Goal: Information Seeking & Learning: Learn about a topic

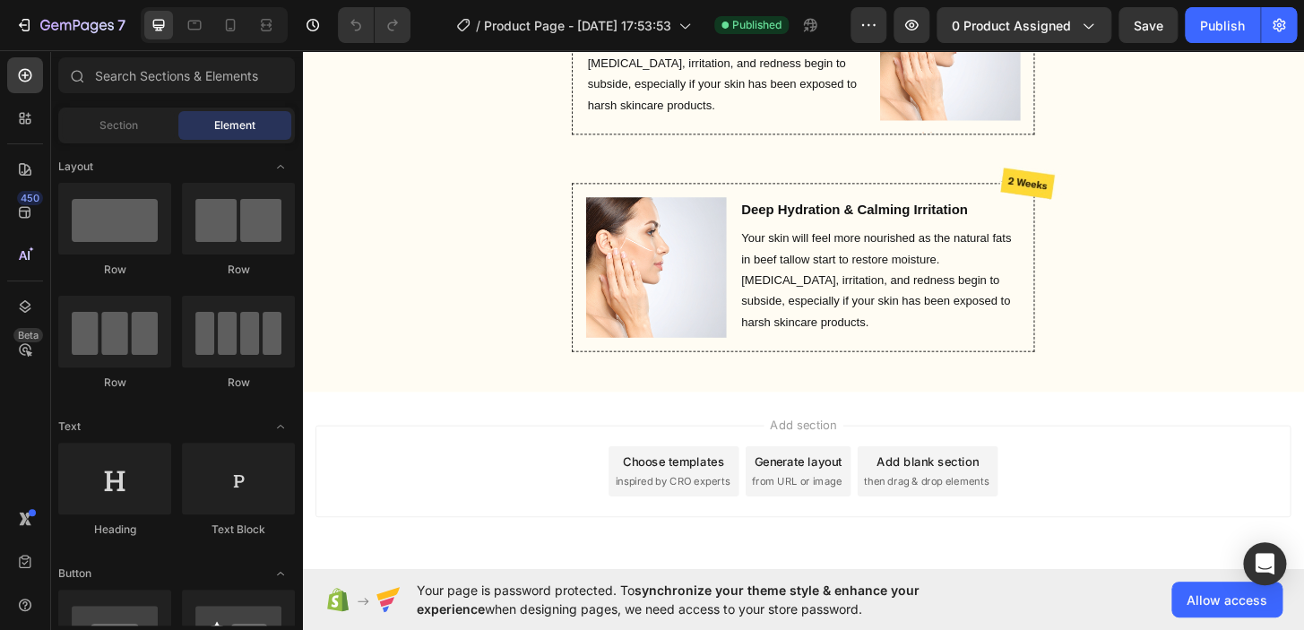
scroll to position [3294, 0]
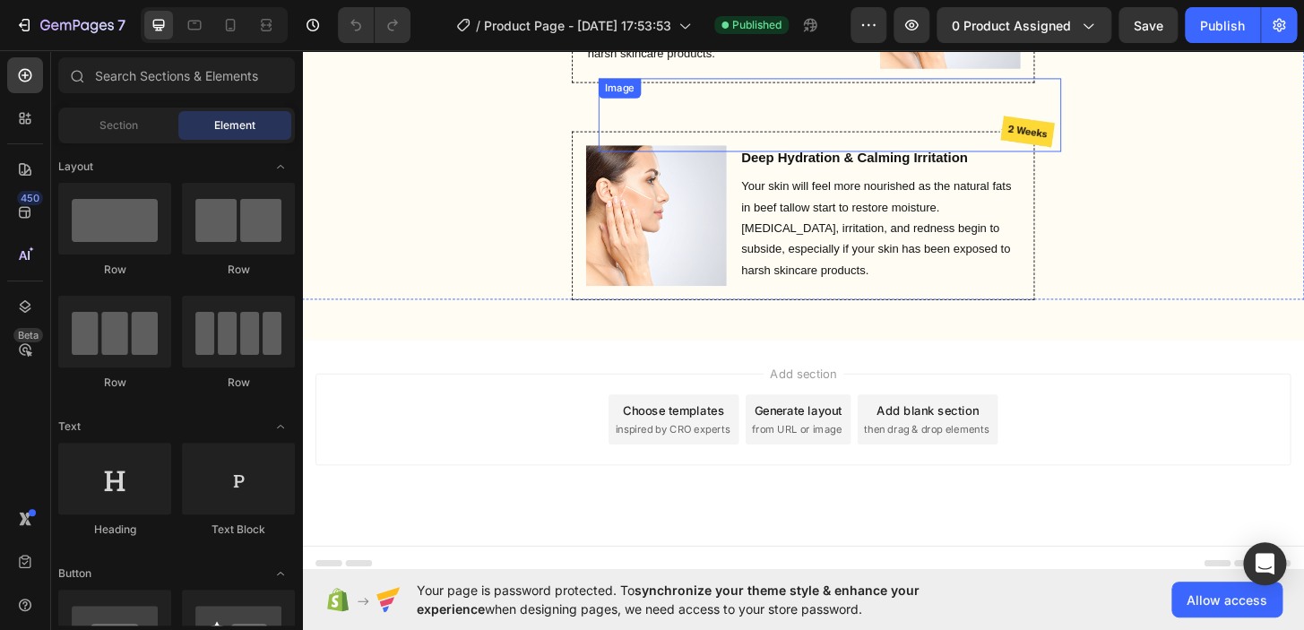
click at [1065, 126] on img at bounding box center [1032, 120] width 169 height 78
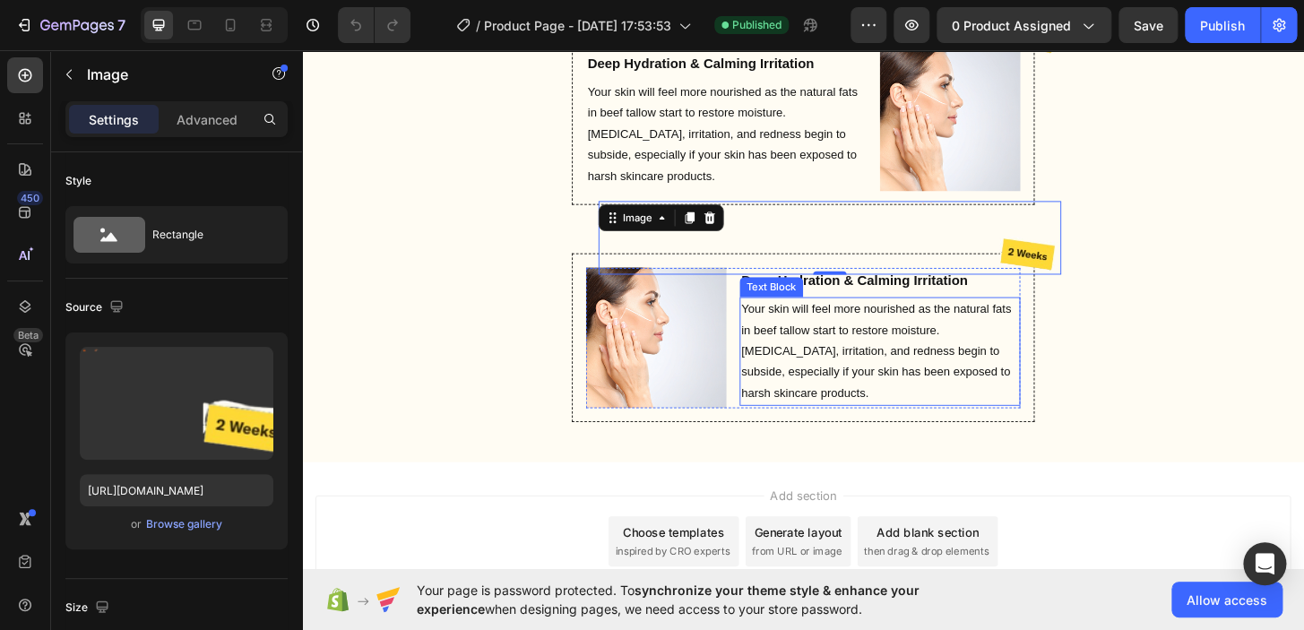
scroll to position [3158, 0]
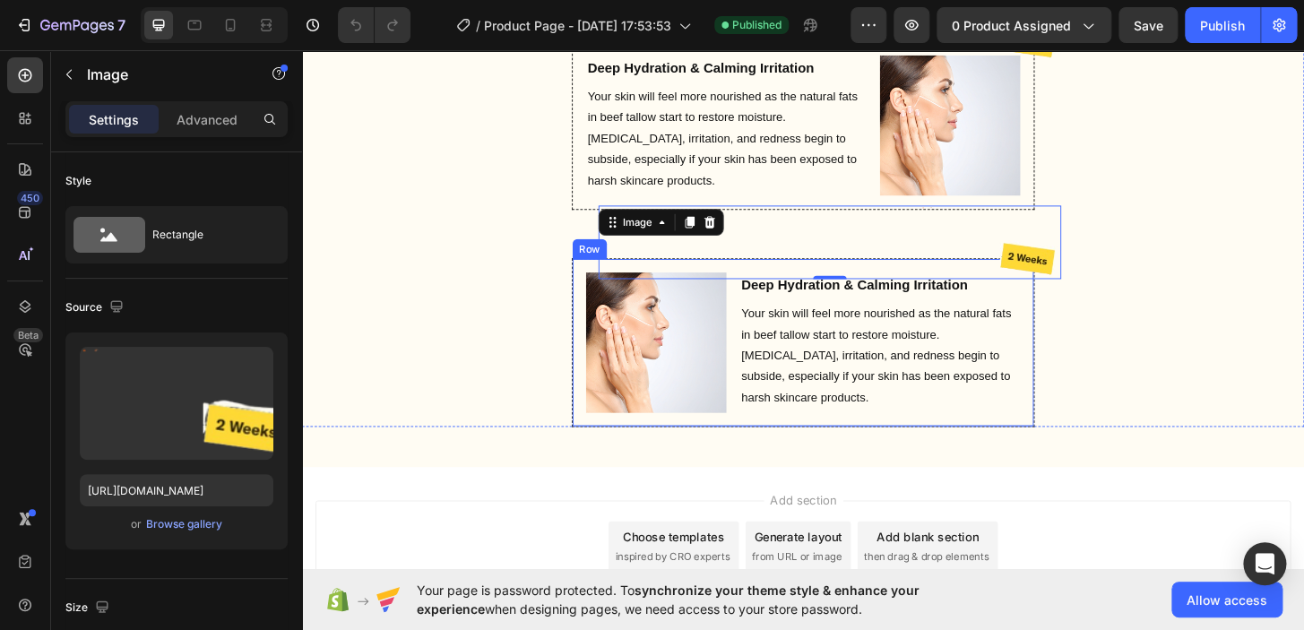
click at [595, 302] on div "Image Deep Hydration & Calming Irritation Heading Your skin will feel more nour…" at bounding box center [840, 363] width 497 height 181
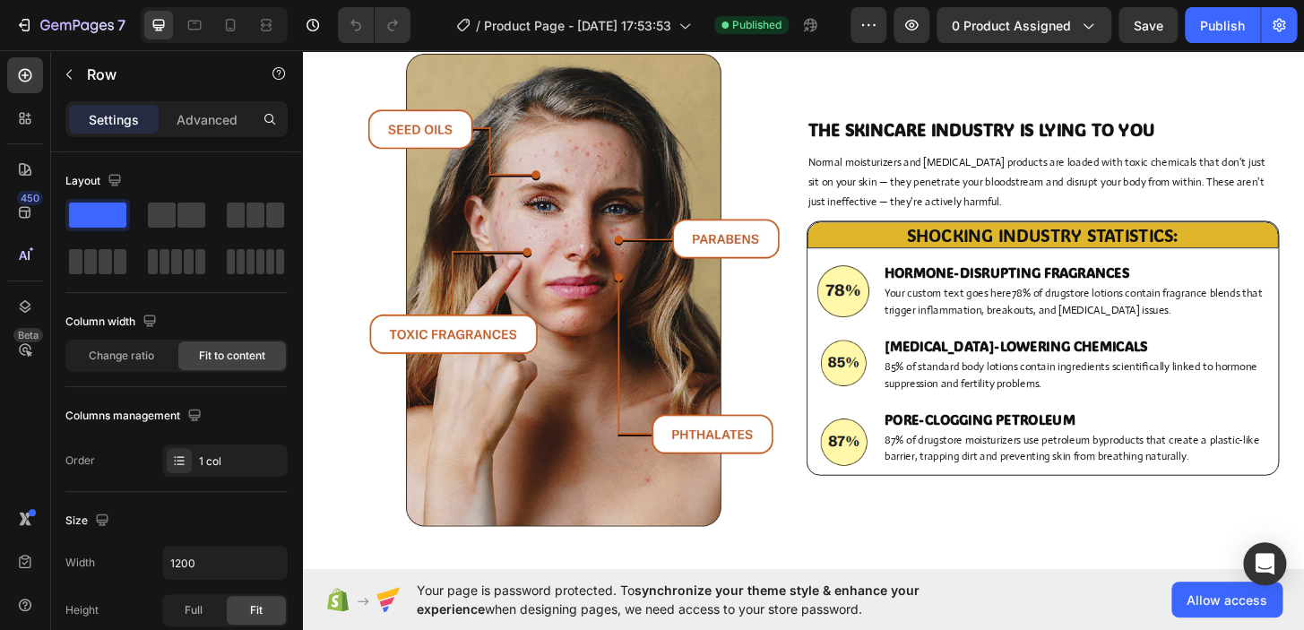
scroll to position [0, 0]
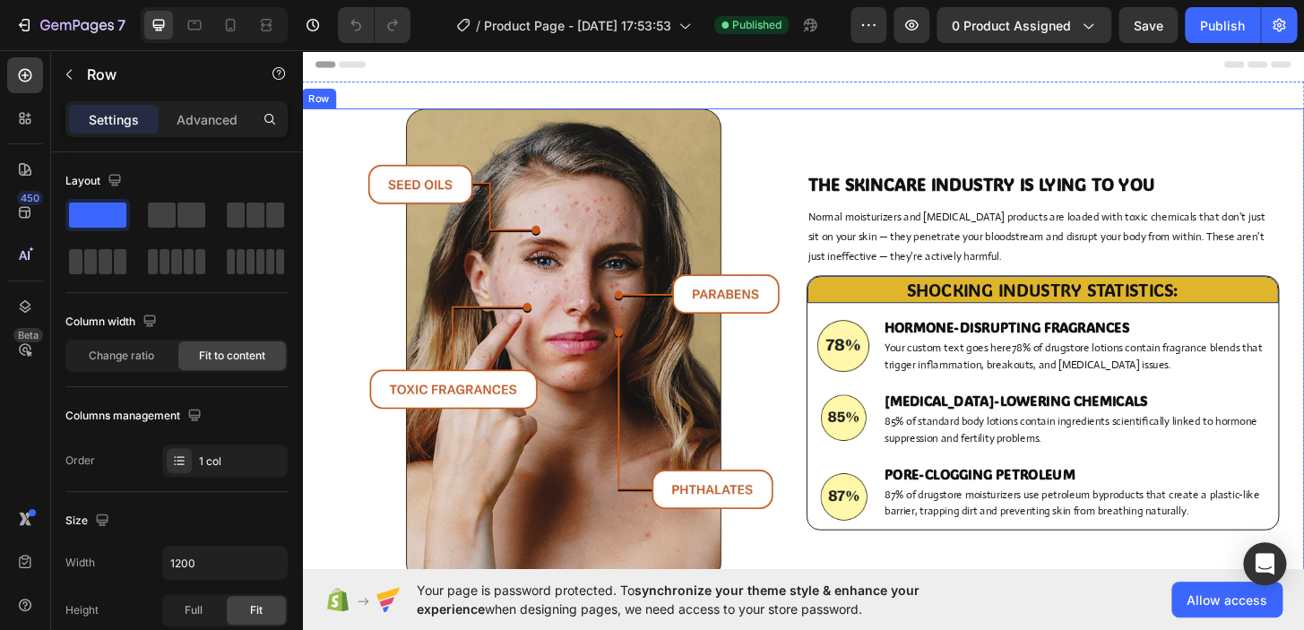
click at [826, 151] on img at bounding box center [582, 366] width 507 height 507
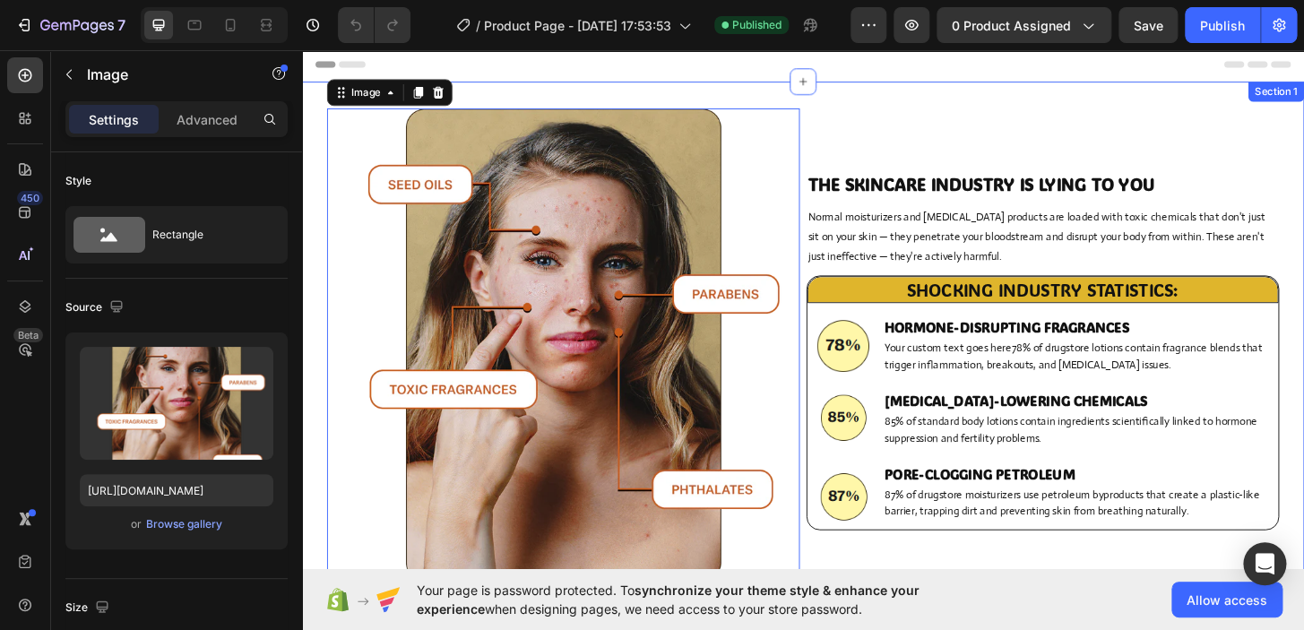
click at [861, 100] on div "Image 15 THE SKINCARE INDUSTRY IS LYING TO YOU Heading Normal moisturizers and …" at bounding box center [840, 380] width 1076 height 593
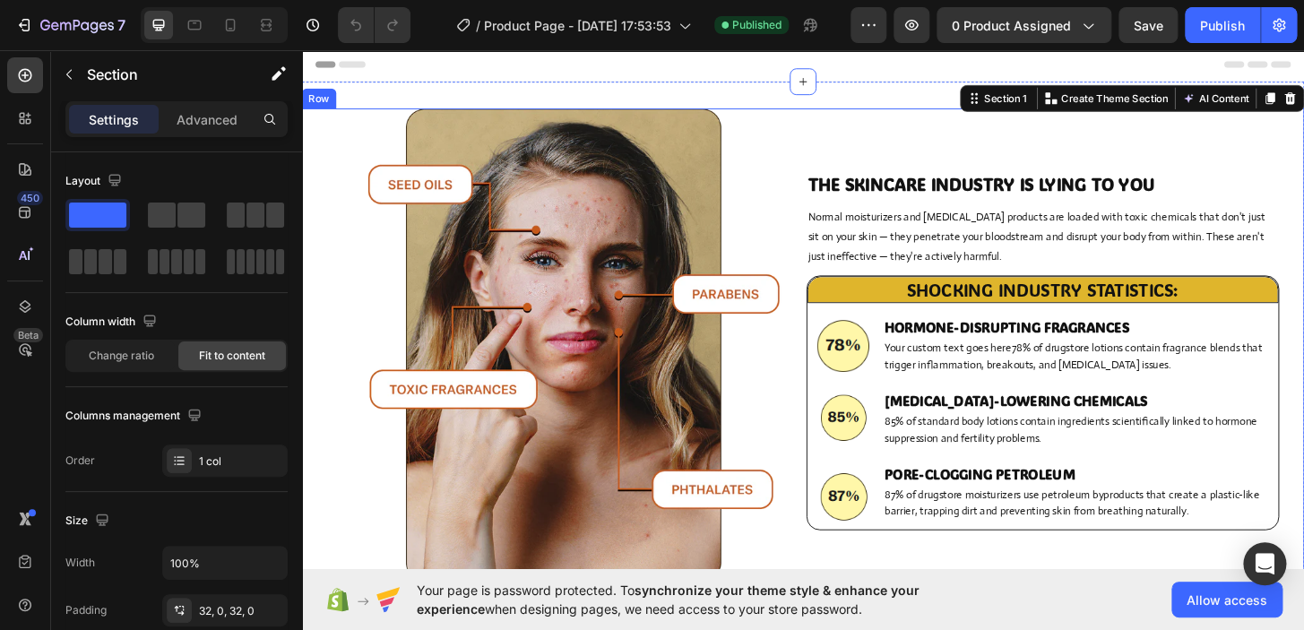
click at [889, 125] on div "THE SKINCARE INDUSTRY IS LYING TO YOU Heading Normal moisturizers and [MEDICAL_…" at bounding box center [1097, 373] width 507 height 521
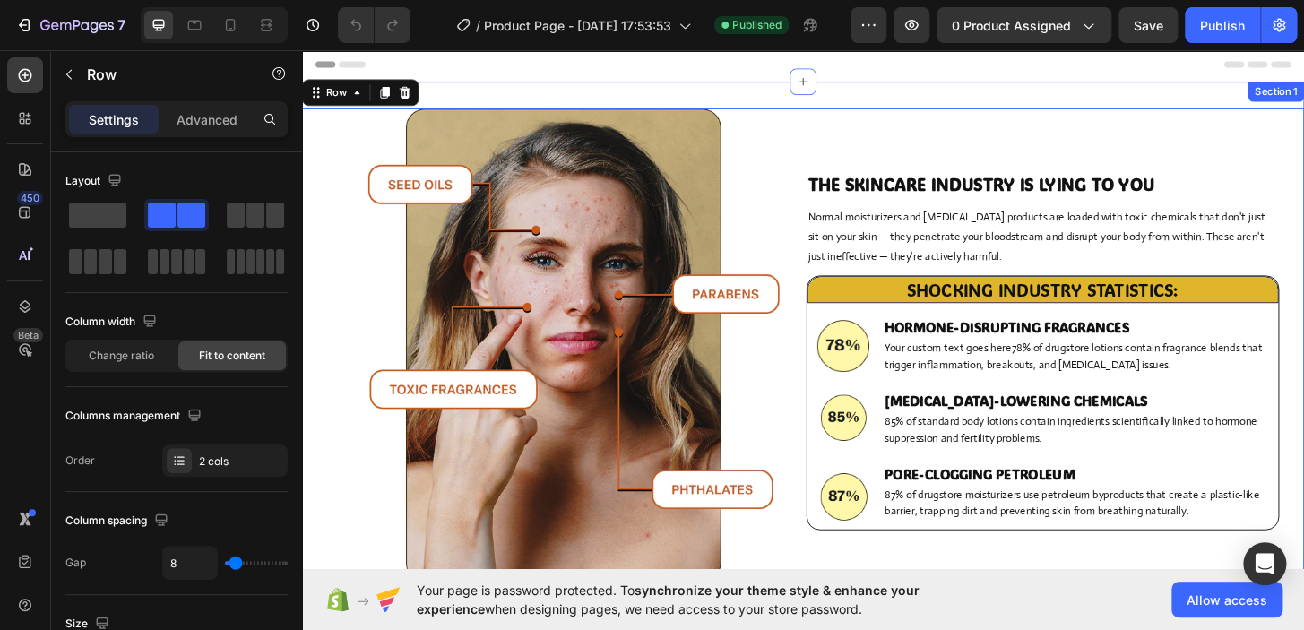
click at [910, 102] on div "Image THE SKINCARE INDUSTRY IS LYING TO YOU Heading Normal moisturizers and [ME…" at bounding box center [840, 380] width 1076 height 593
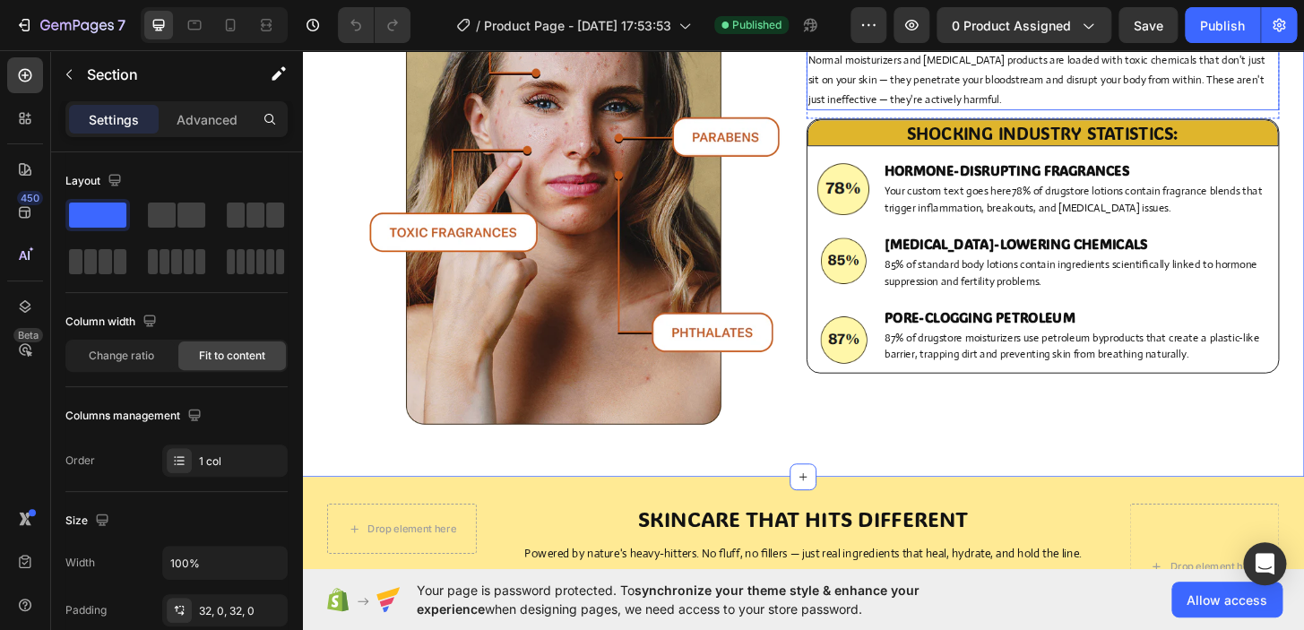
scroll to position [173, 0]
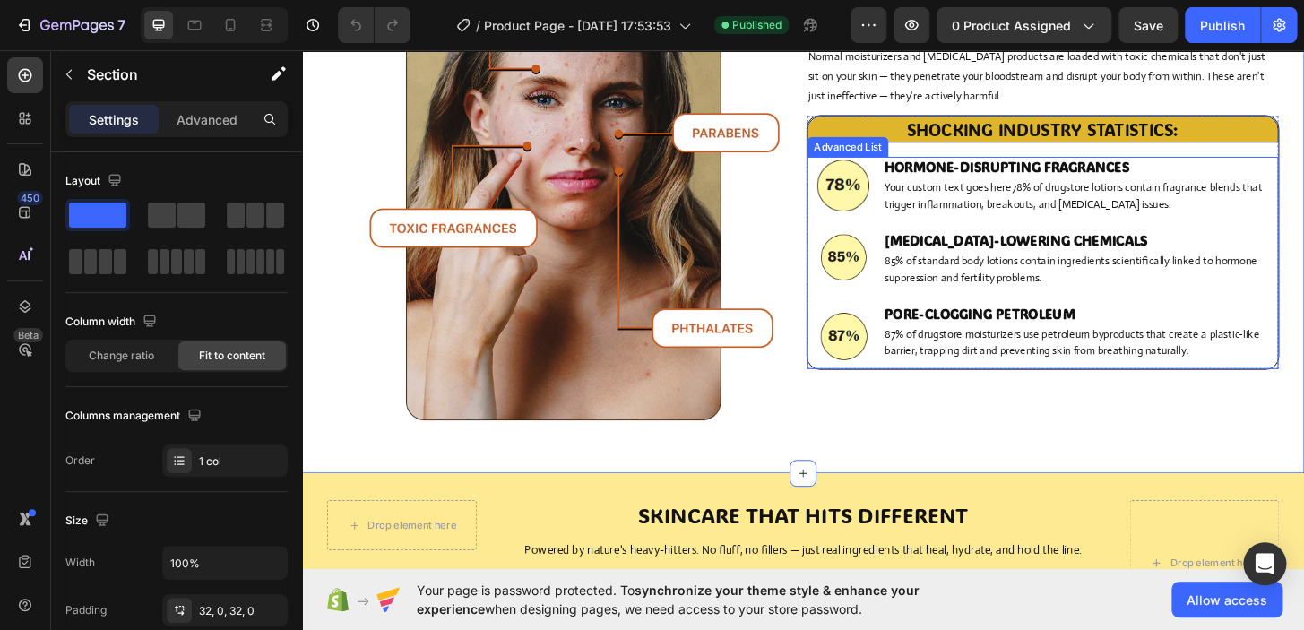
click at [906, 190] on li "Image HORMONE-DISRUPTING FRAGRANCES Heading Your custom text goes here78% of dr…" at bounding box center [1097, 194] width 506 height 61
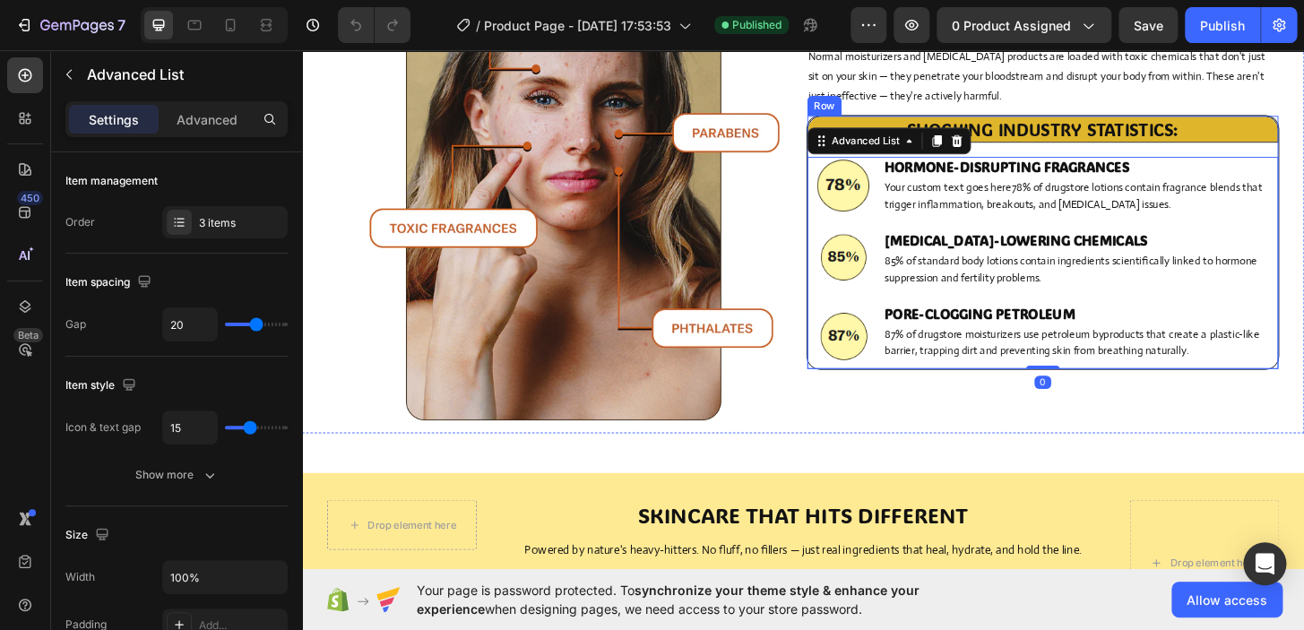
click at [1069, 151] on div "SHOCKING INDUSTRY STATISTICS: Heading Image HORMONE-DISRUPTING FRAGRANCES Headi…" at bounding box center [1097, 255] width 506 height 271
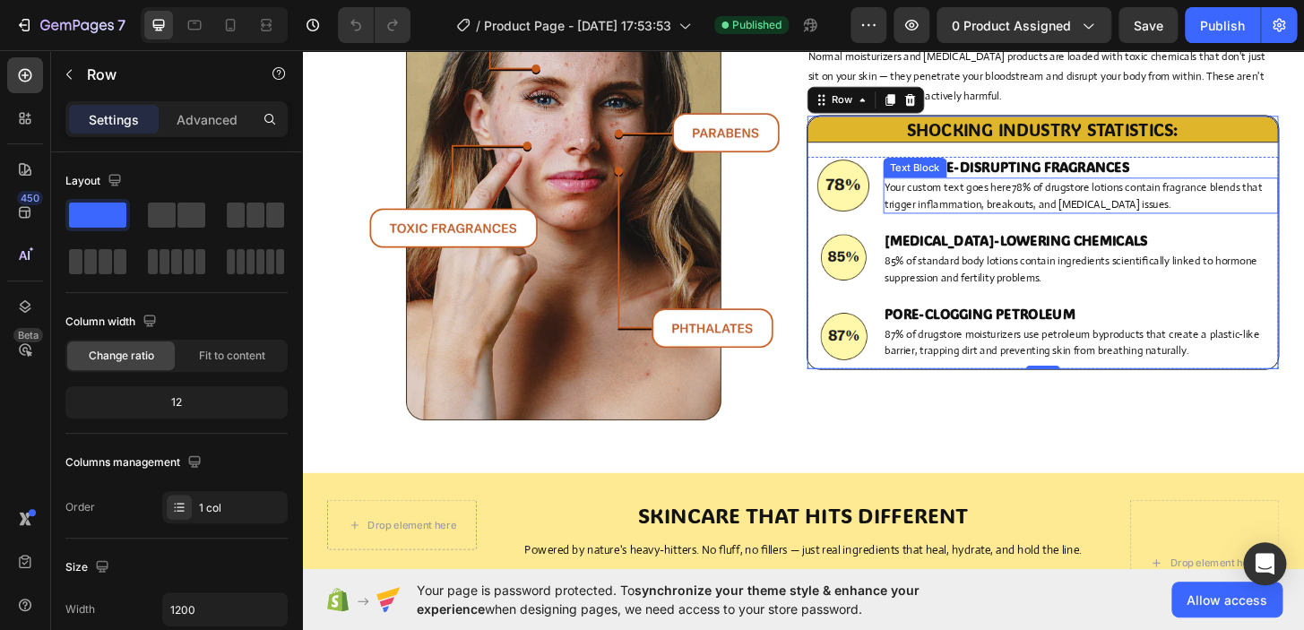
click at [1236, 212] on p "Your custom text goes here78% of drugstore lotions contain fragrance blends tha…" at bounding box center [1138, 205] width 420 height 35
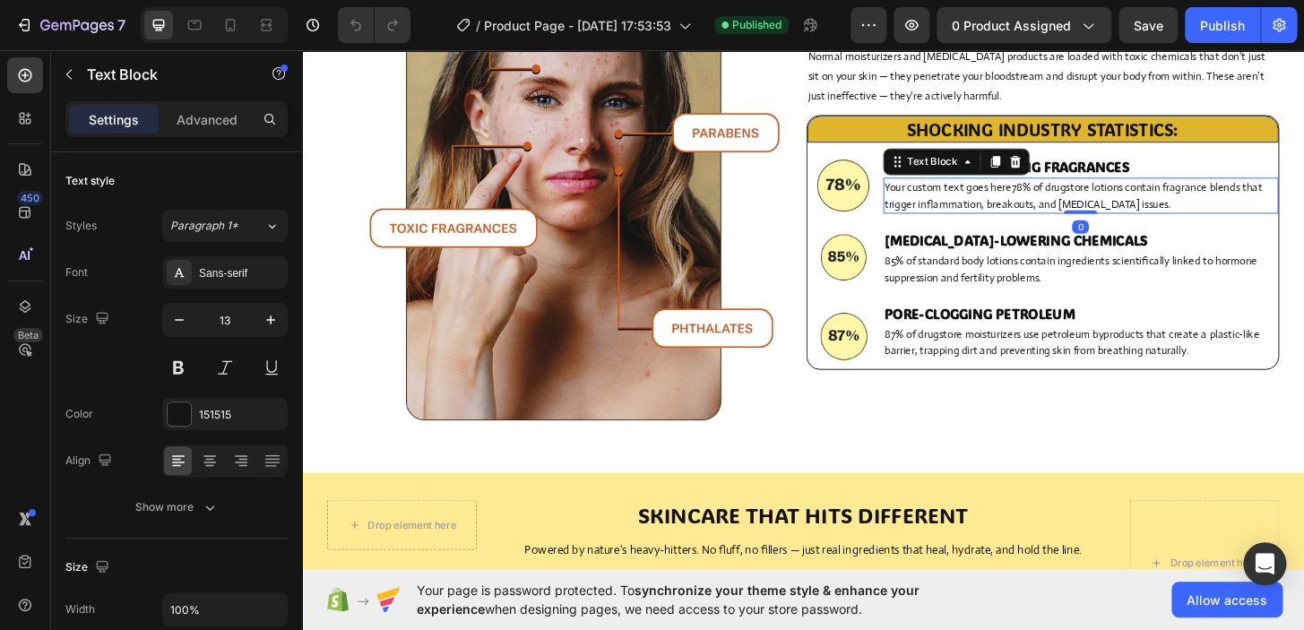
click at [1246, 186] on div "Your custom text goes here78% of drugstore lotions contain fragrance blends tha…" at bounding box center [1138, 205] width 424 height 39
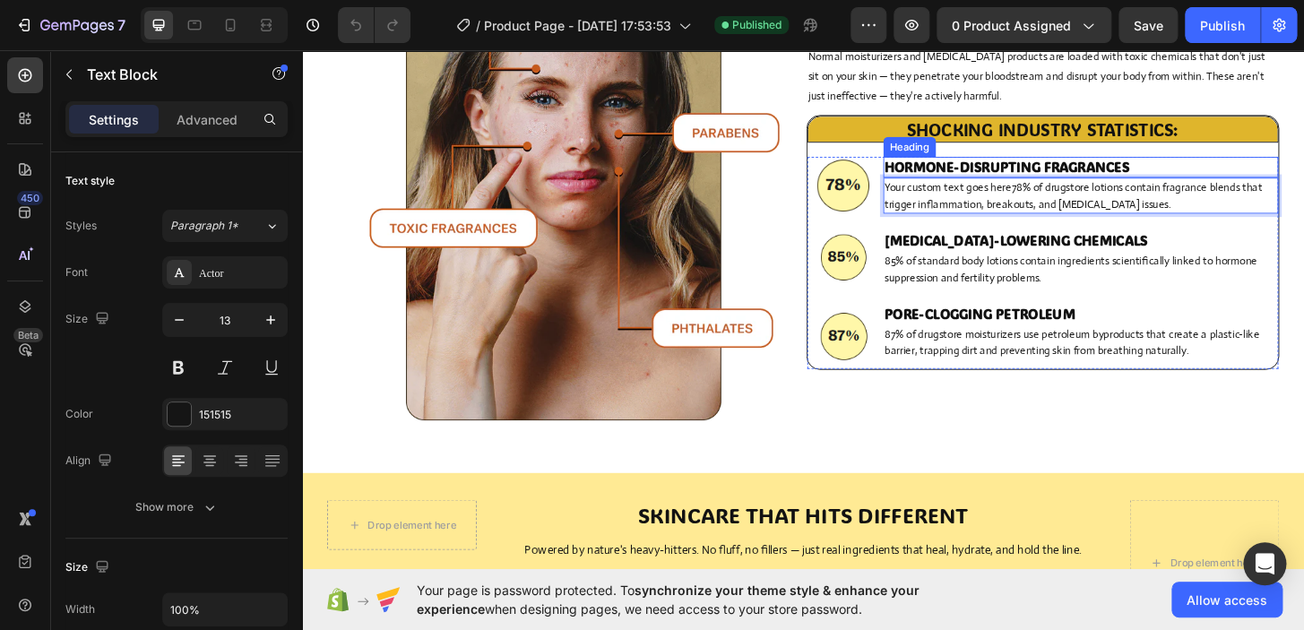
click at [1245, 178] on h2 "HORMONE-DISRUPTING FRAGRANCES" at bounding box center [1138, 175] width 424 height 22
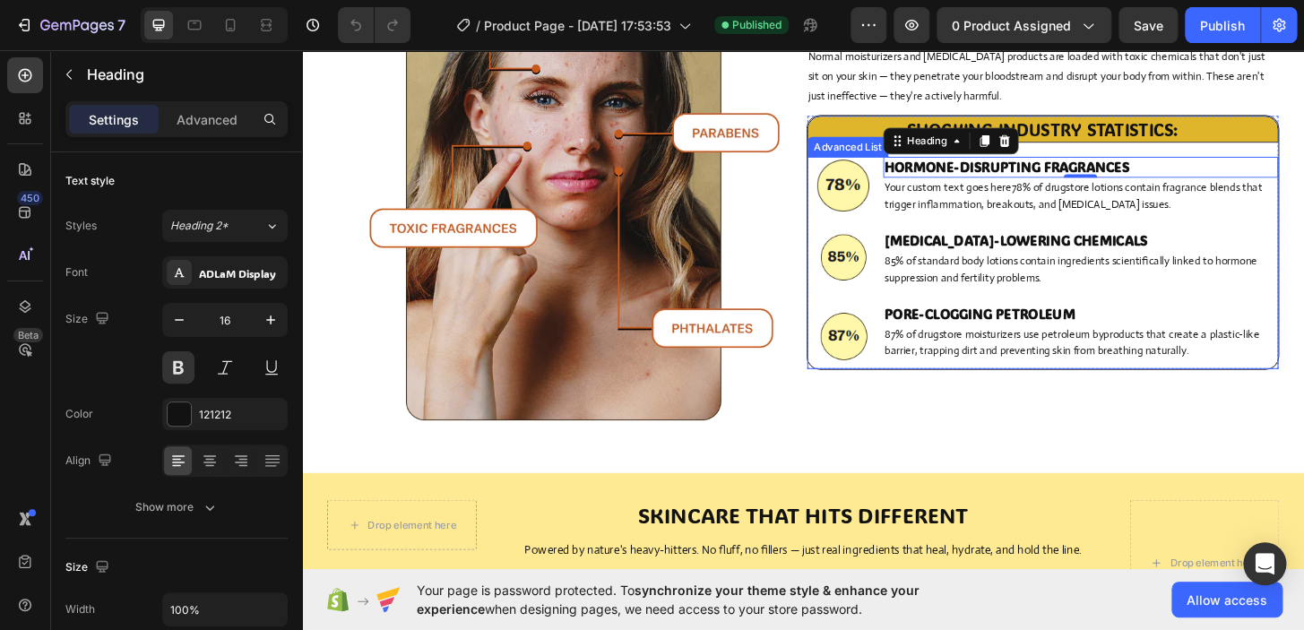
click at [916, 224] on ul "Image HORMONE-DISRUPTING FRAGRANCES Heading 0 Your custom text goes here78% of …" at bounding box center [1097, 277] width 506 height 227
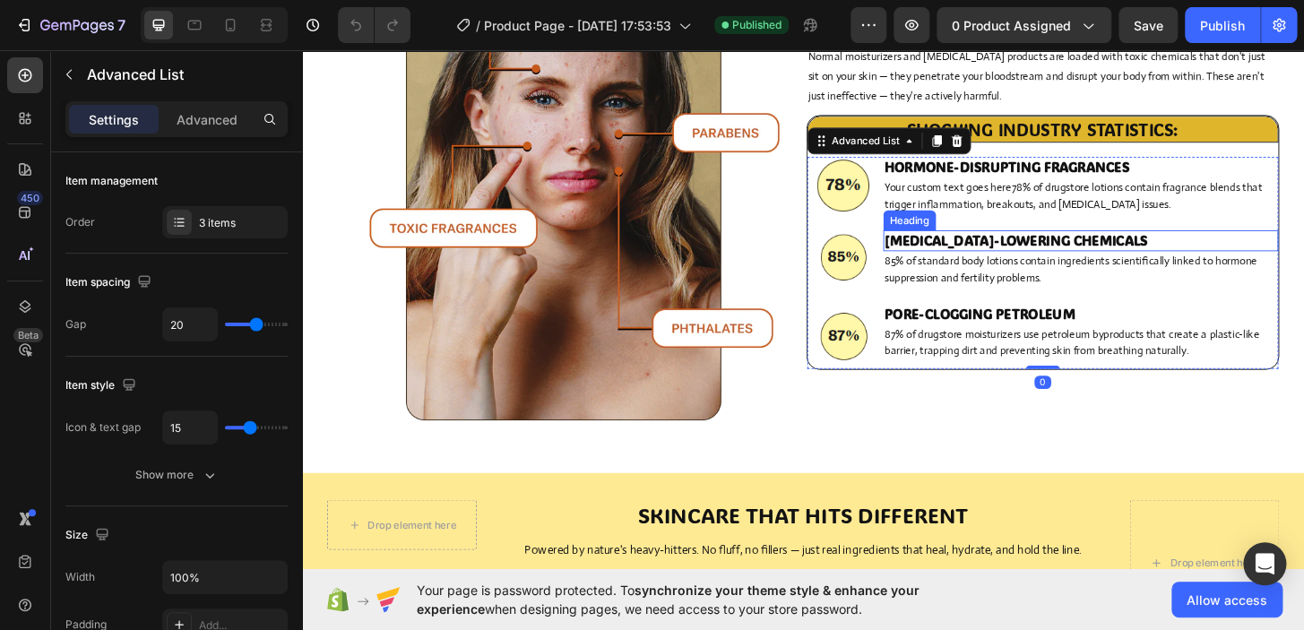
click at [929, 255] on h2 "[MEDICAL_DATA]-LOWERING CHEMICALS" at bounding box center [1138, 254] width 424 height 22
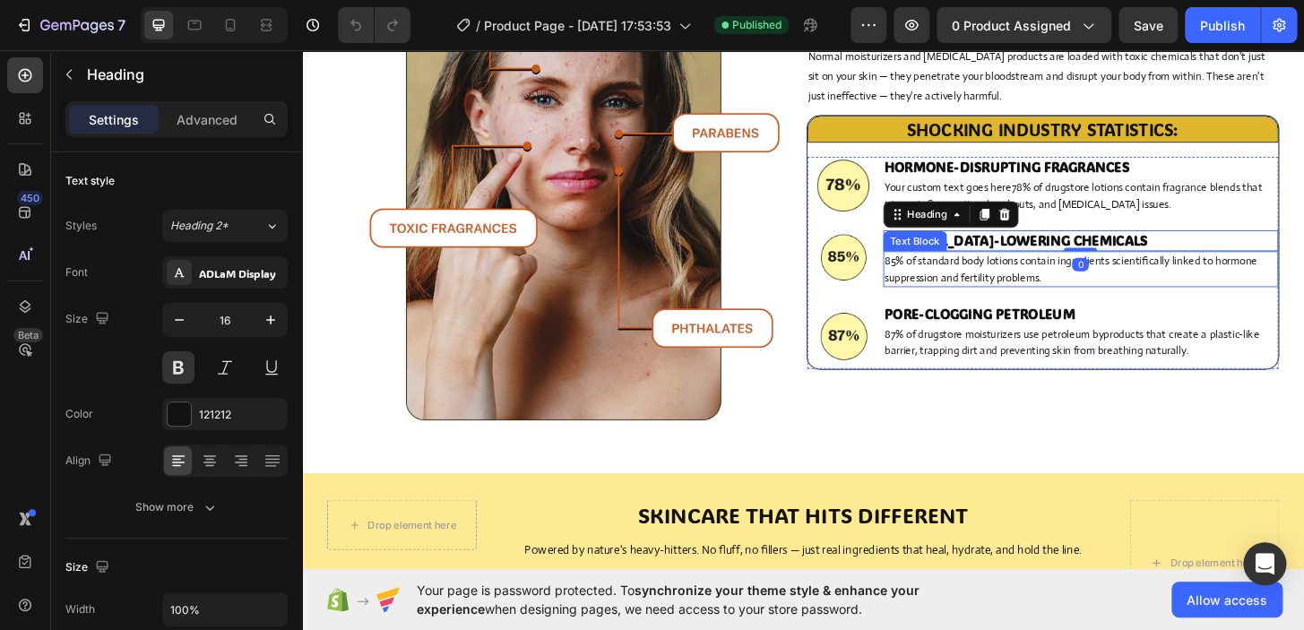
click at [931, 267] on p "85% of standard body lotions contain ingredients scientifically linked to hormo…" at bounding box center [1138, 284] width 420 height 35
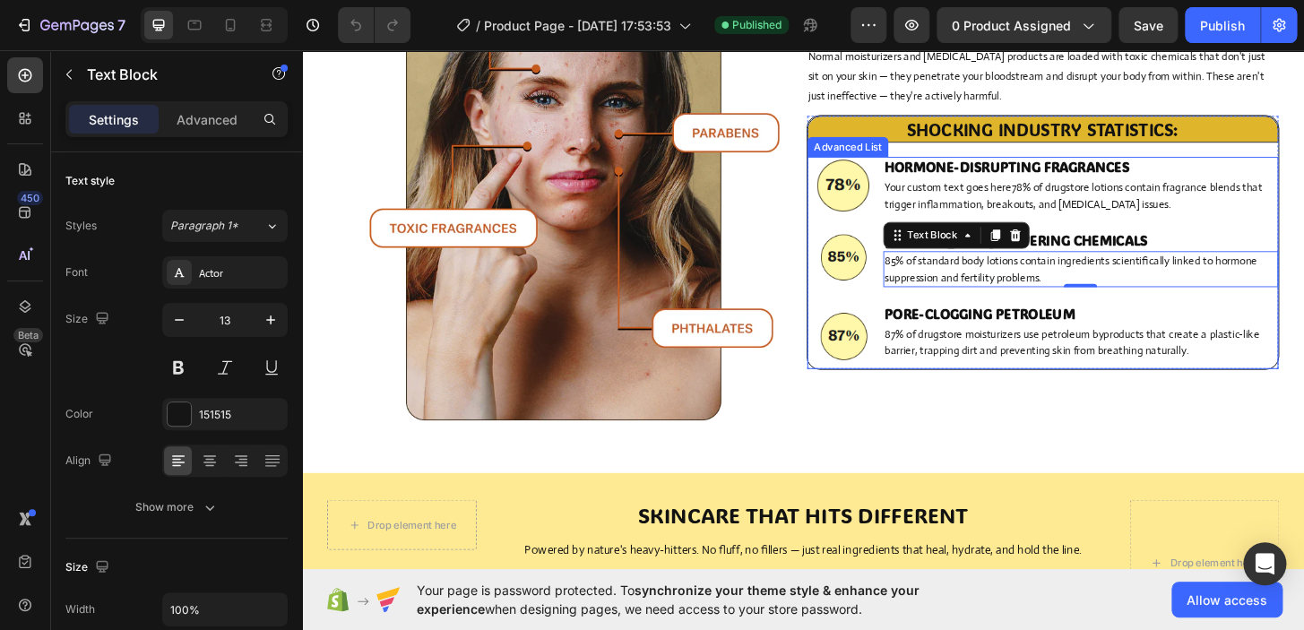
click at [908, 264] on li "Image [MEDICAL_DATA]-LOWERING CHEMICALS Heading 85% of standard body lotions co…" at bounding box center [1097, 273] width 506 height 61
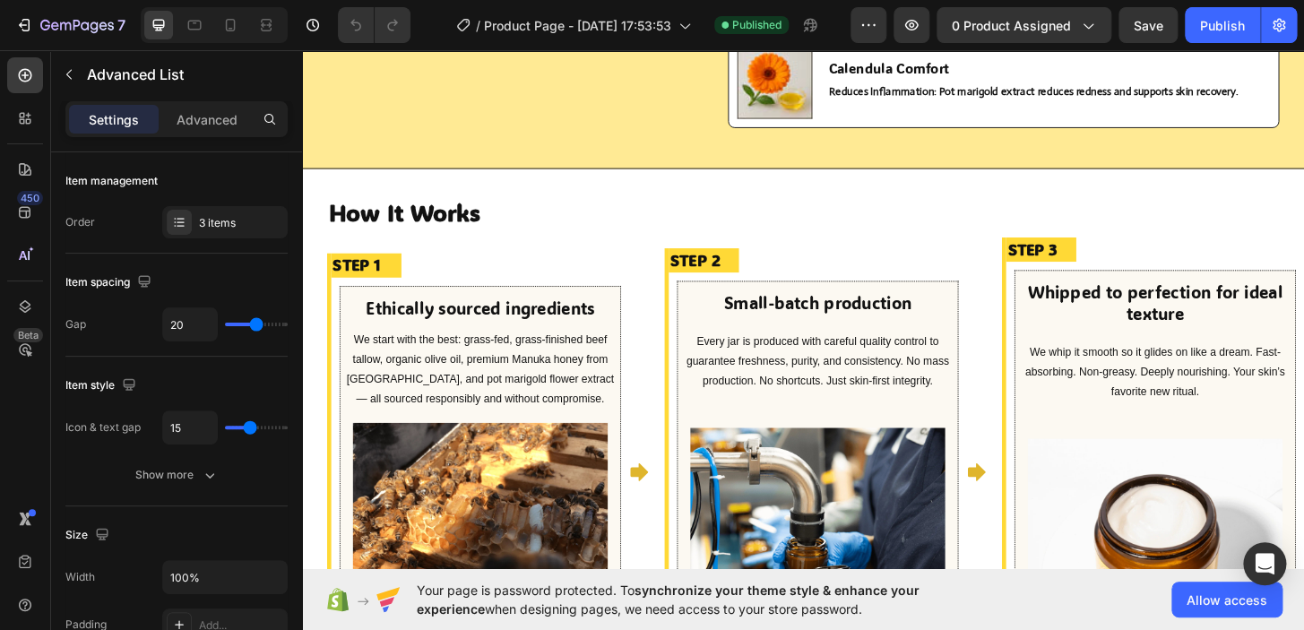
drag, startPoint x: 665, startPoint y: 325, endPoint x: 876, endPoint y: 173, distance: 259.5
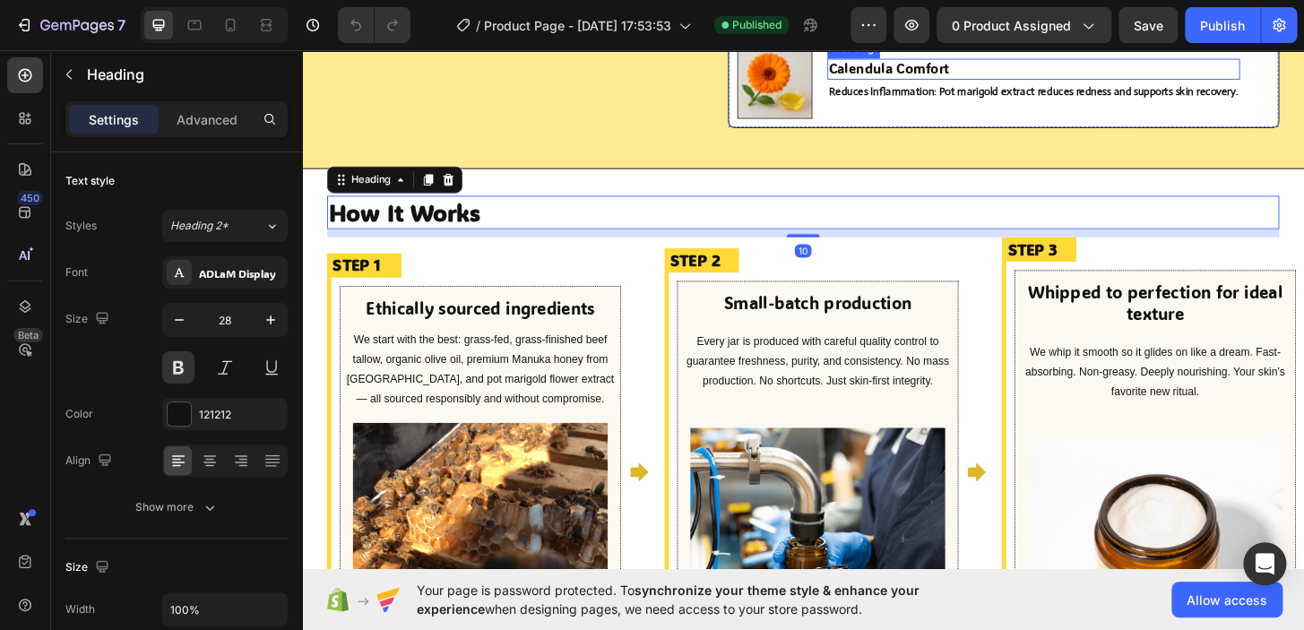
scroll to position [1092, 0]
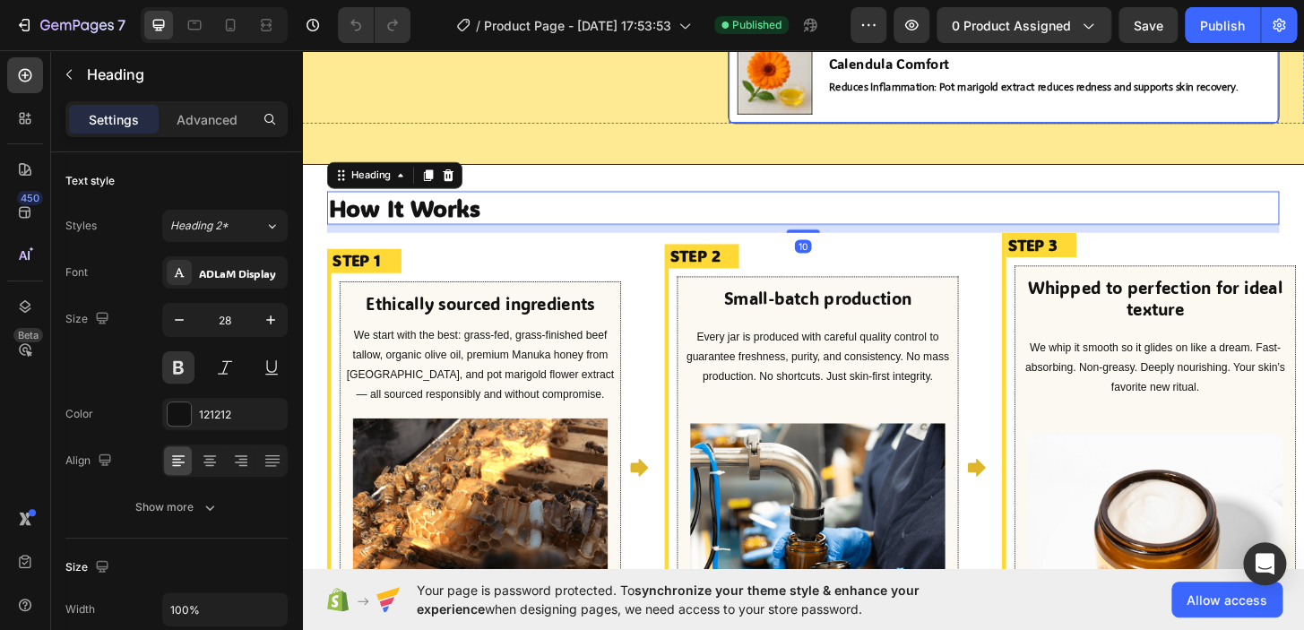
click at [855, 129] on div "Image Calendula Comfort Heading Reduces Inflammation: Pot marigold extract redu…" at bounding box center [1055, 79] width 592 height 100
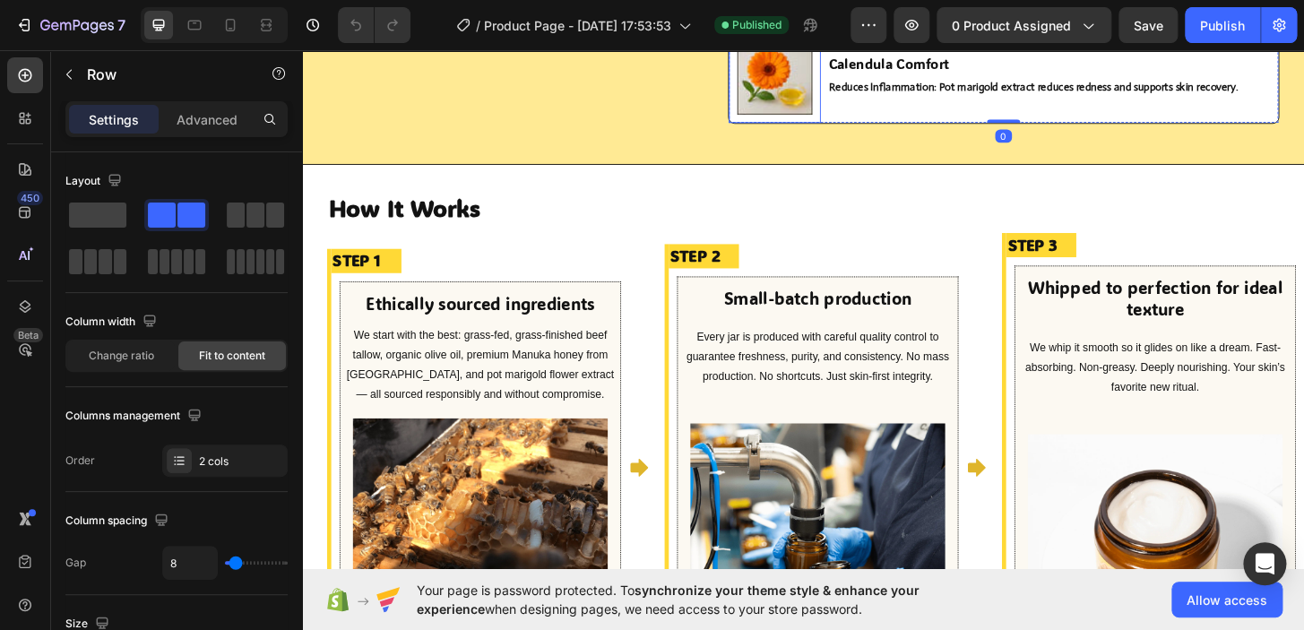
click at [829, 119] on img at bounding box center [809, 79] width 81 height 81
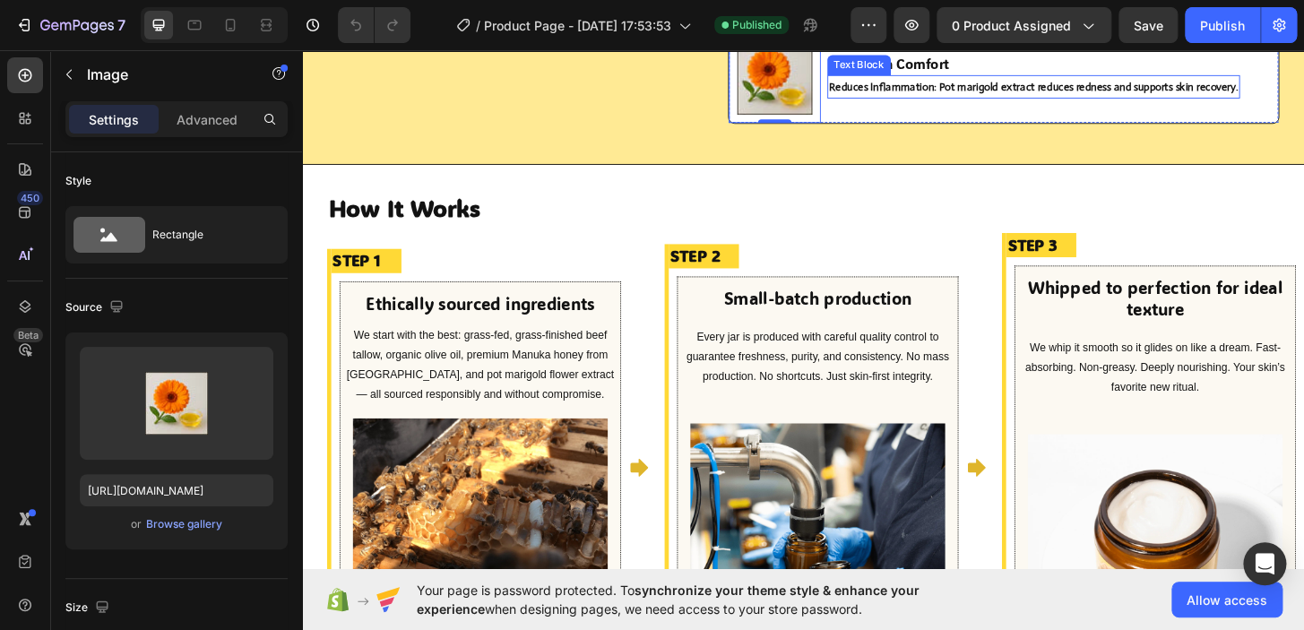
click at [898, 101] on div "Reduces Inflammation: Pot marigold extract reduces redness and supports skin re…" at bounding box center [1087, 89] width 443 height 24
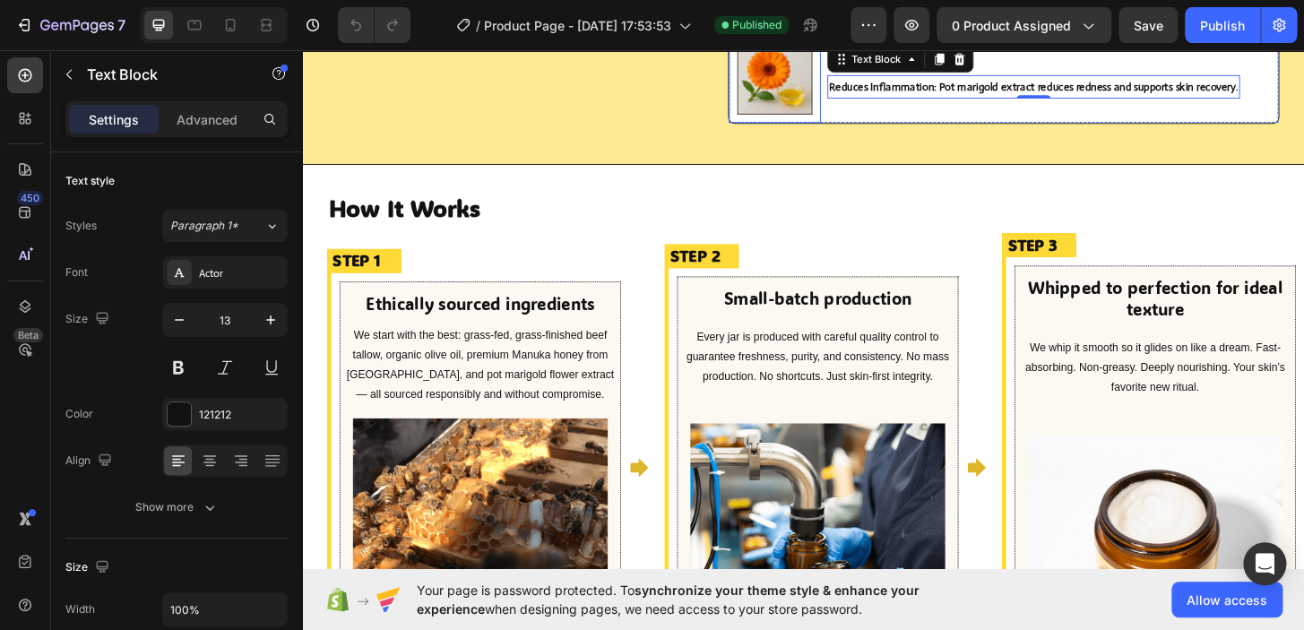
click at [776, 119] on img at bounding box center [809, 79] width 81 height 81
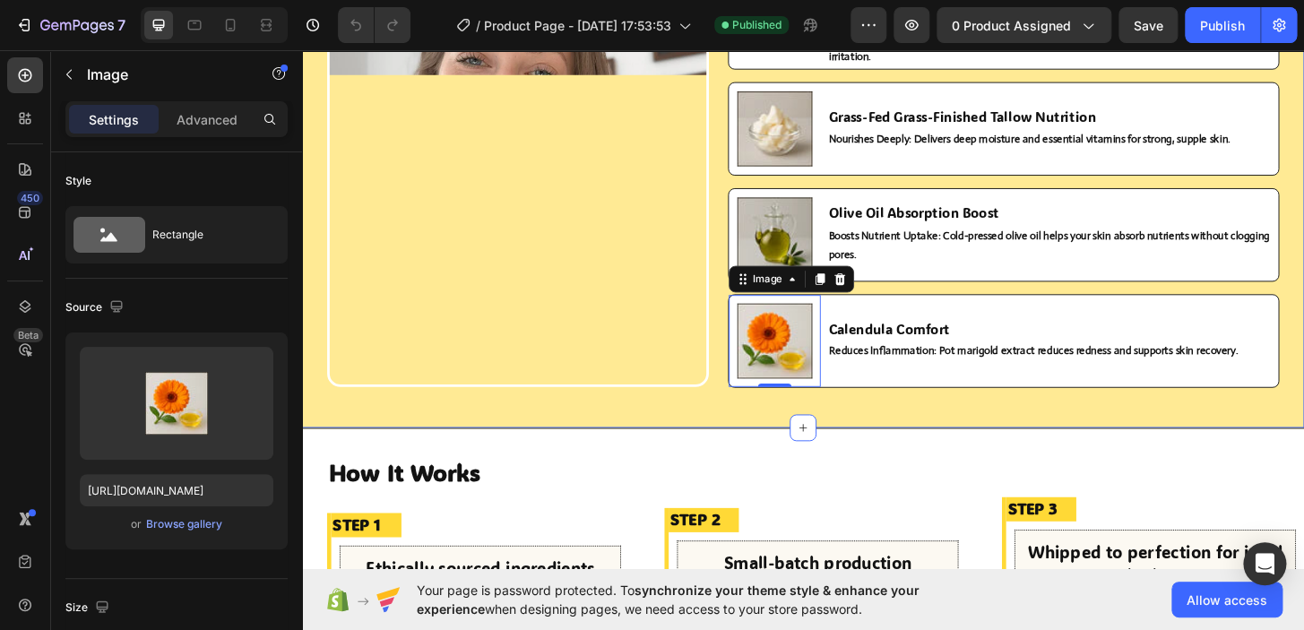
scroll to position [890, 0]
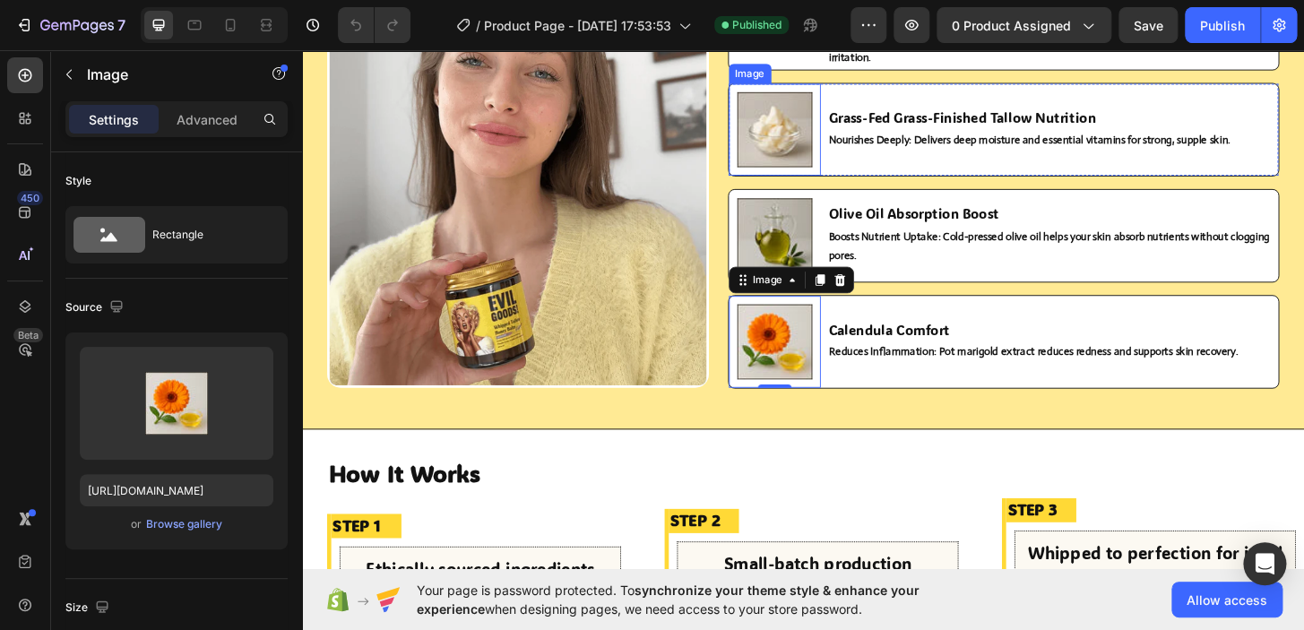
click at [769, 176] on img at bounding box center [809, 135] width 81 height 81
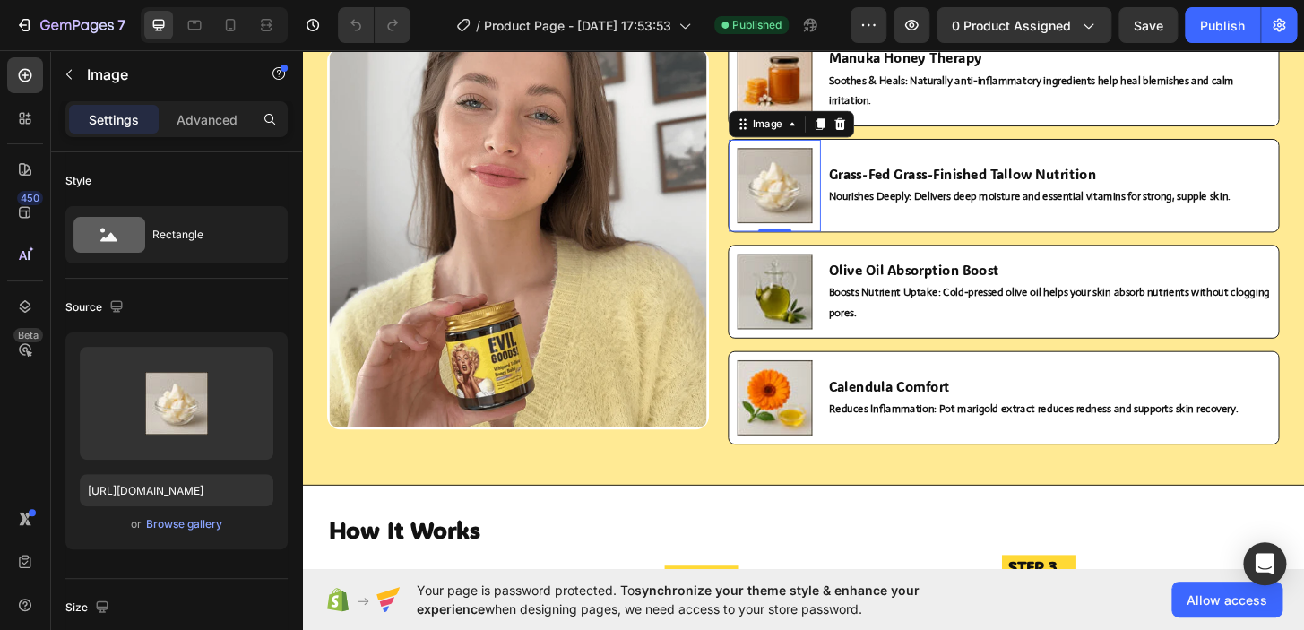
scroll to position [858, 0]
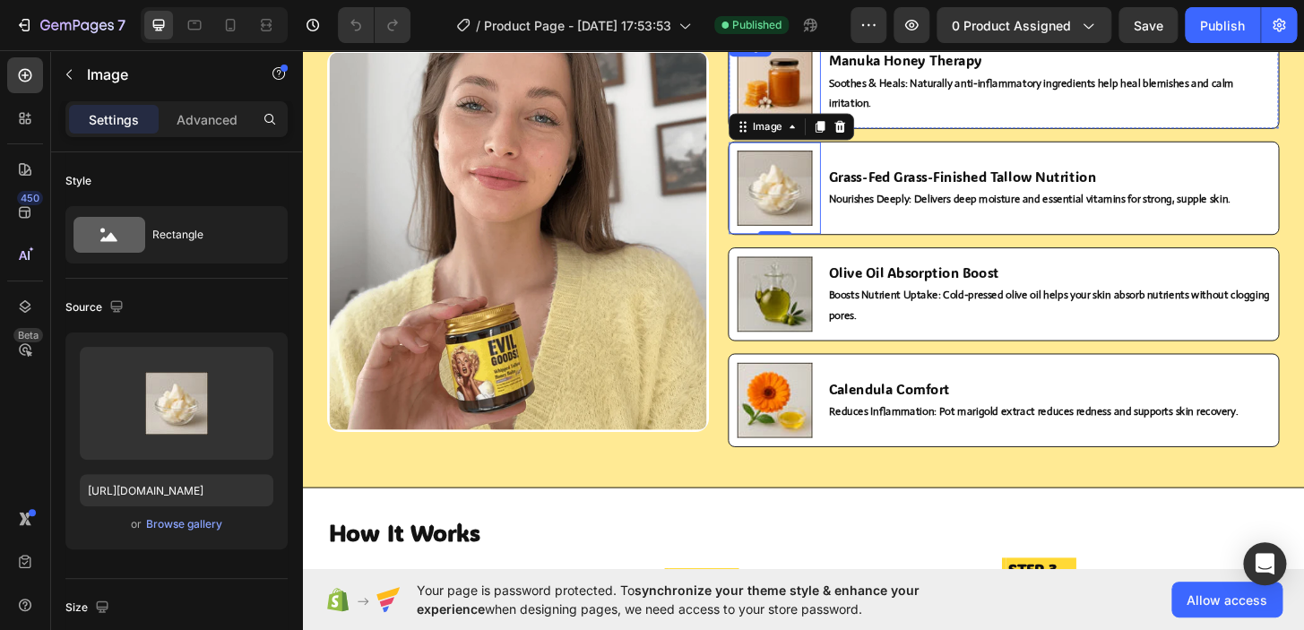
click at [818, 100] on img at bounding box center [809, 84] width 81 height 81
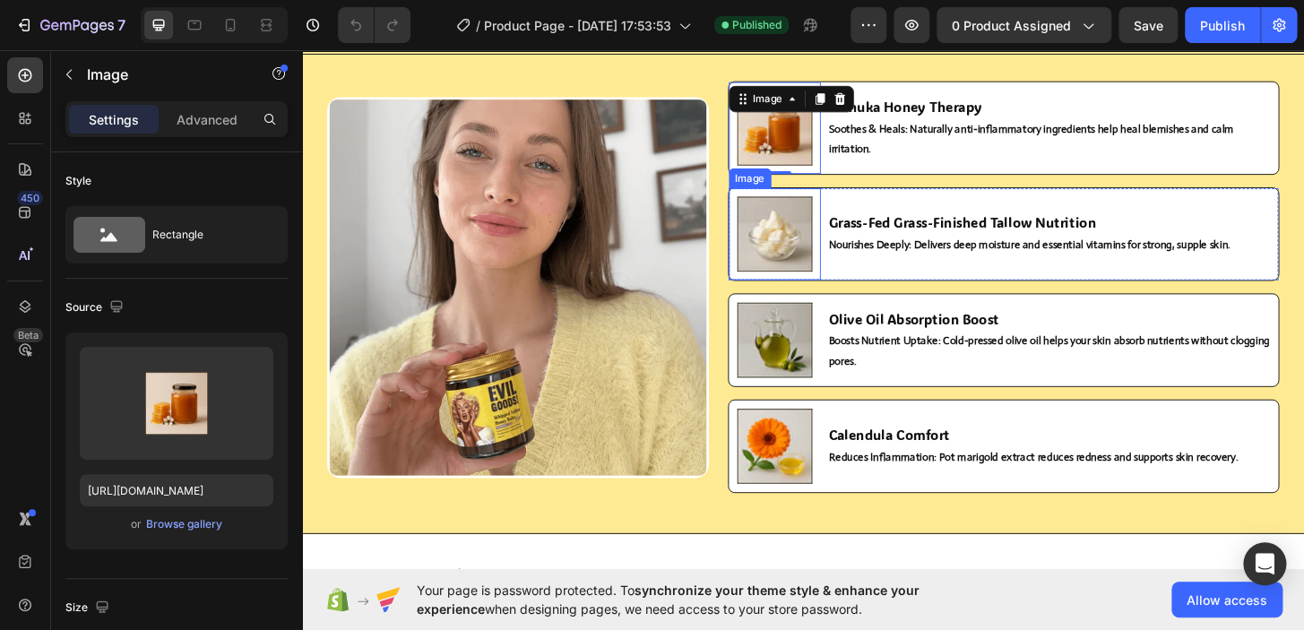
scroll to position [825, 0]
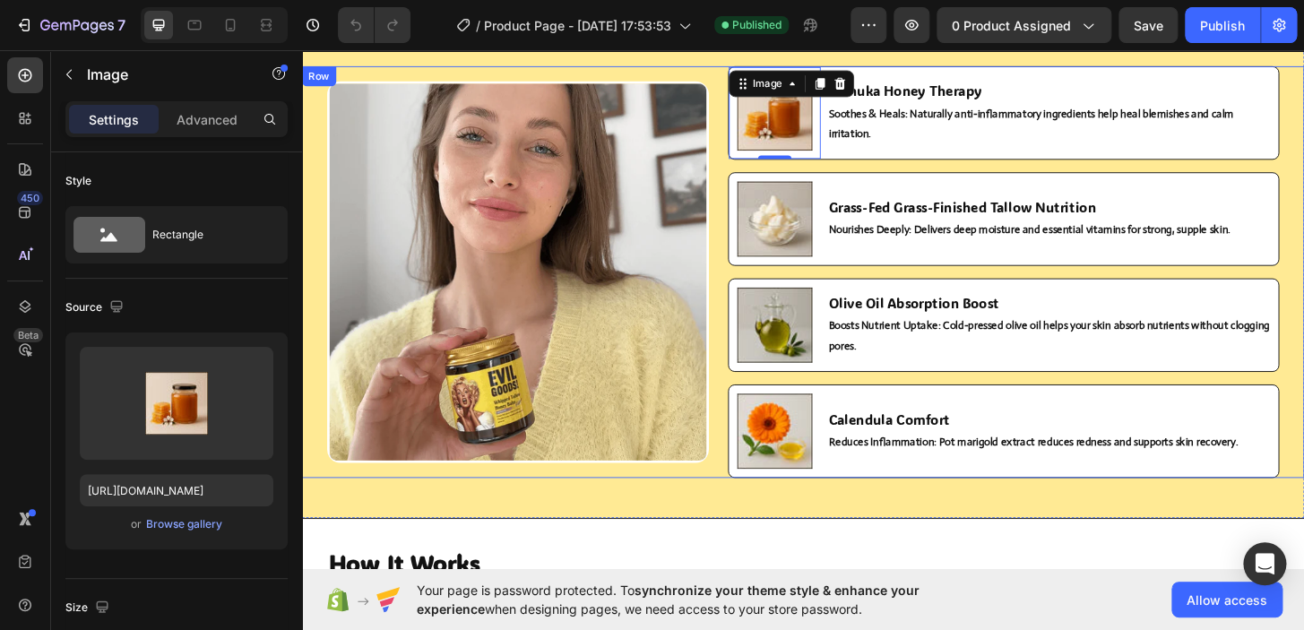
drag, startPoint x: 802, startPoint y: 396, endPoint x: 802, endPoint y: 381, distance: 15.2
click at [802, 394] on div "Image 0 Manuka Honey Therapy Heading Soothes & Heals: Naturally anti-inflammato…" at bounding box center [1055, 288] width 592 height 442
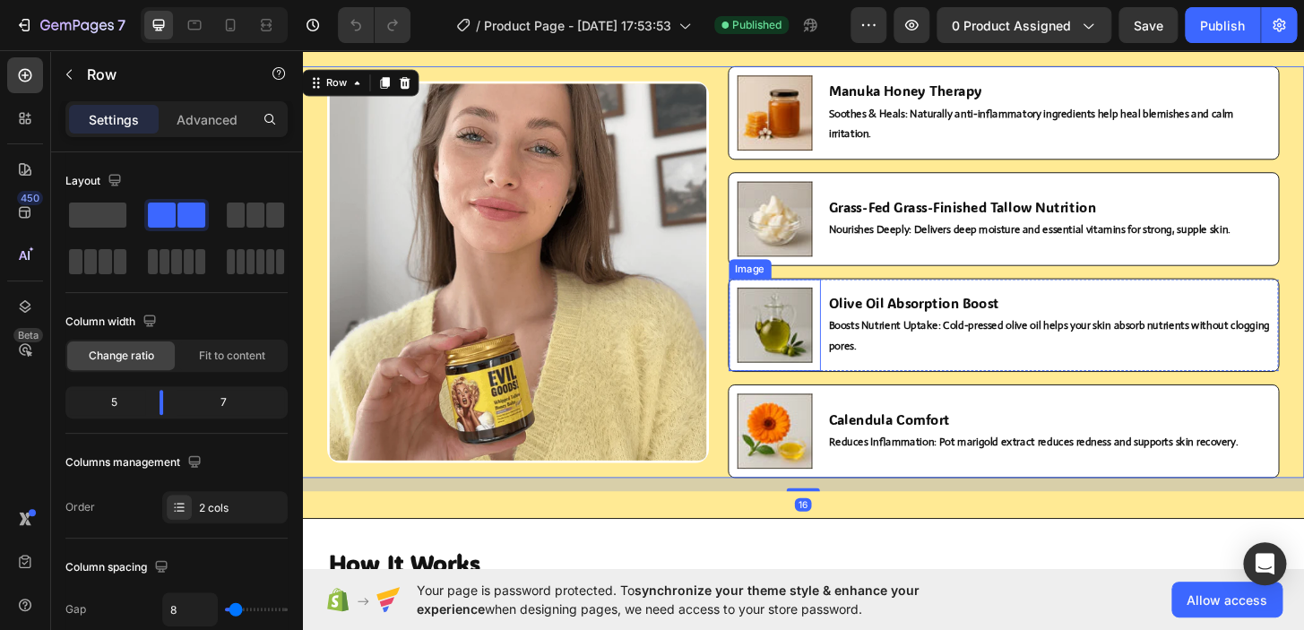
click at [804, 351] on img at bounding box center [809, 345] width 81 height 81
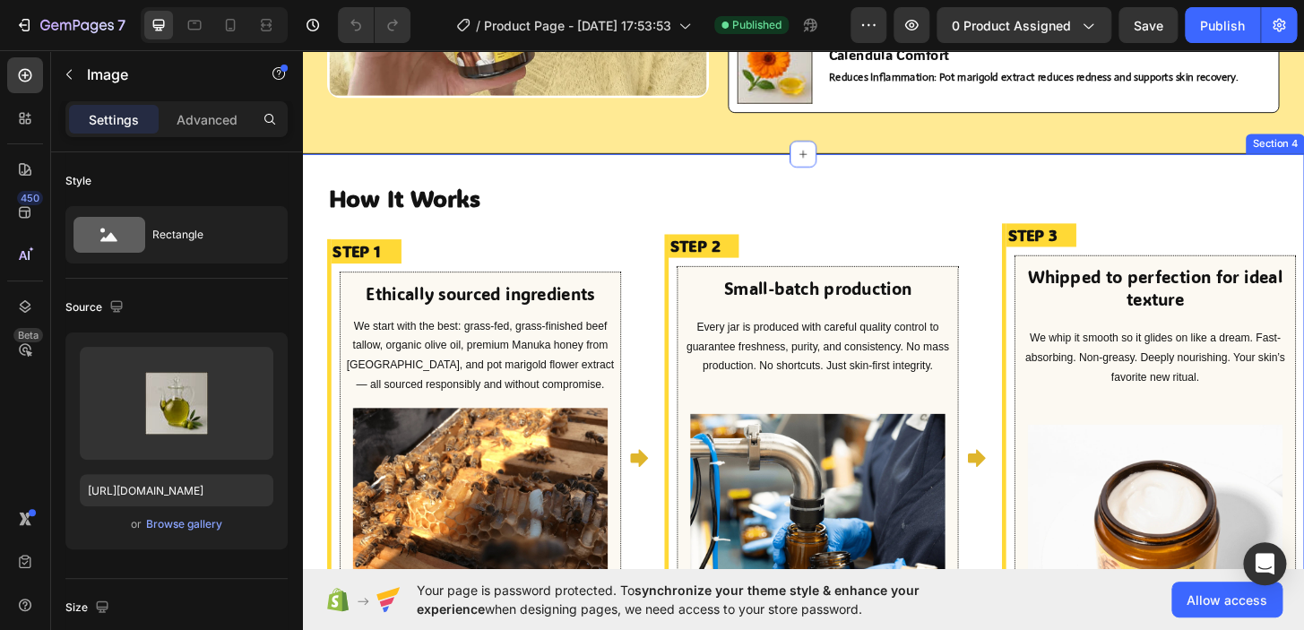
scroll to position [1228, 0]
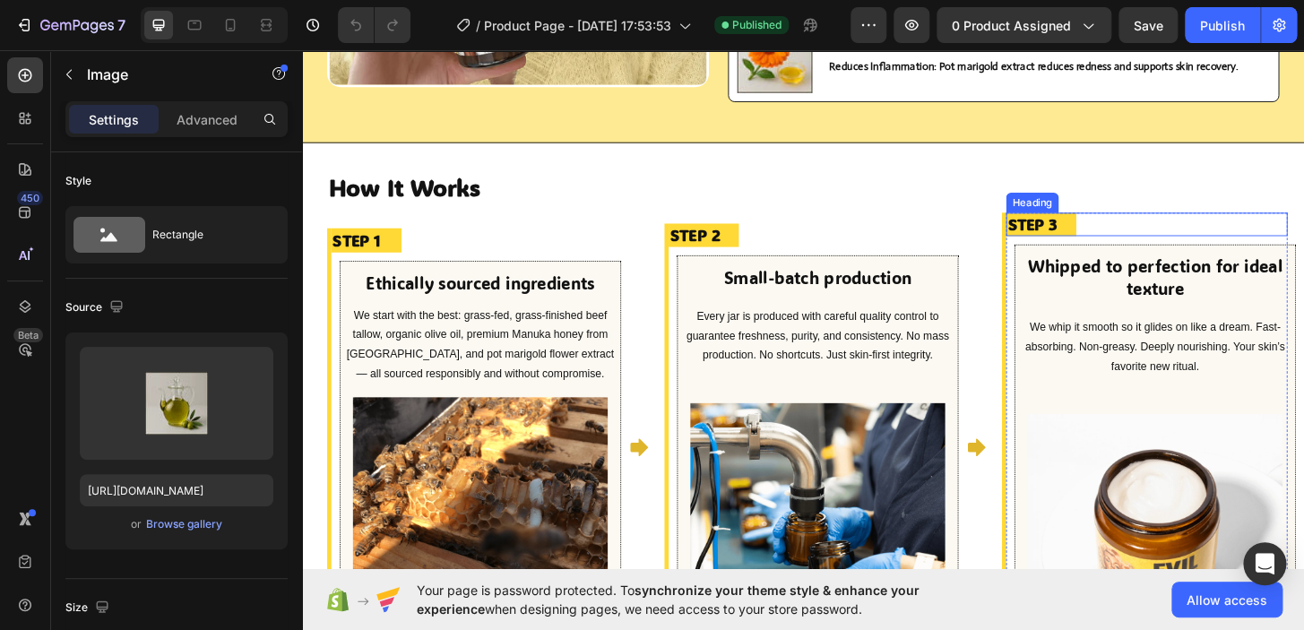
click at [1106, 234] on h2 "STEP 3" at bounding box center [1095, 237] width 75 height 26
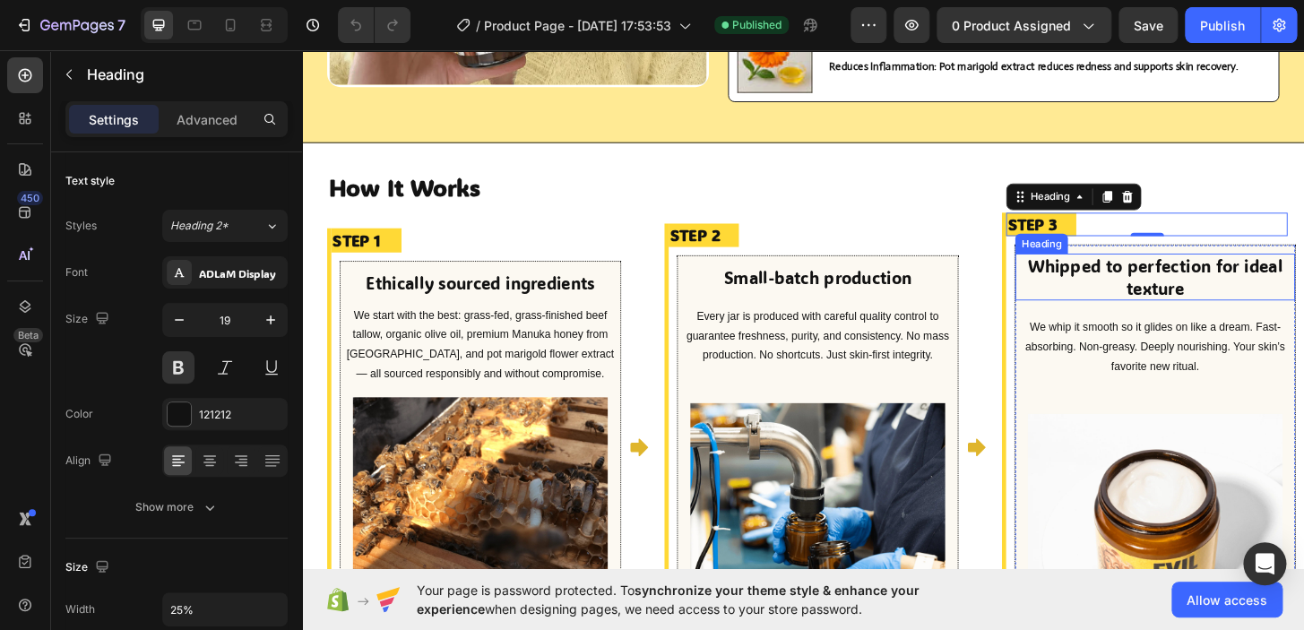
click at [1145, 290] on h2 "Whipped to perfection for ideal texture" at bounding box center [1218, 293] width 300 height 50
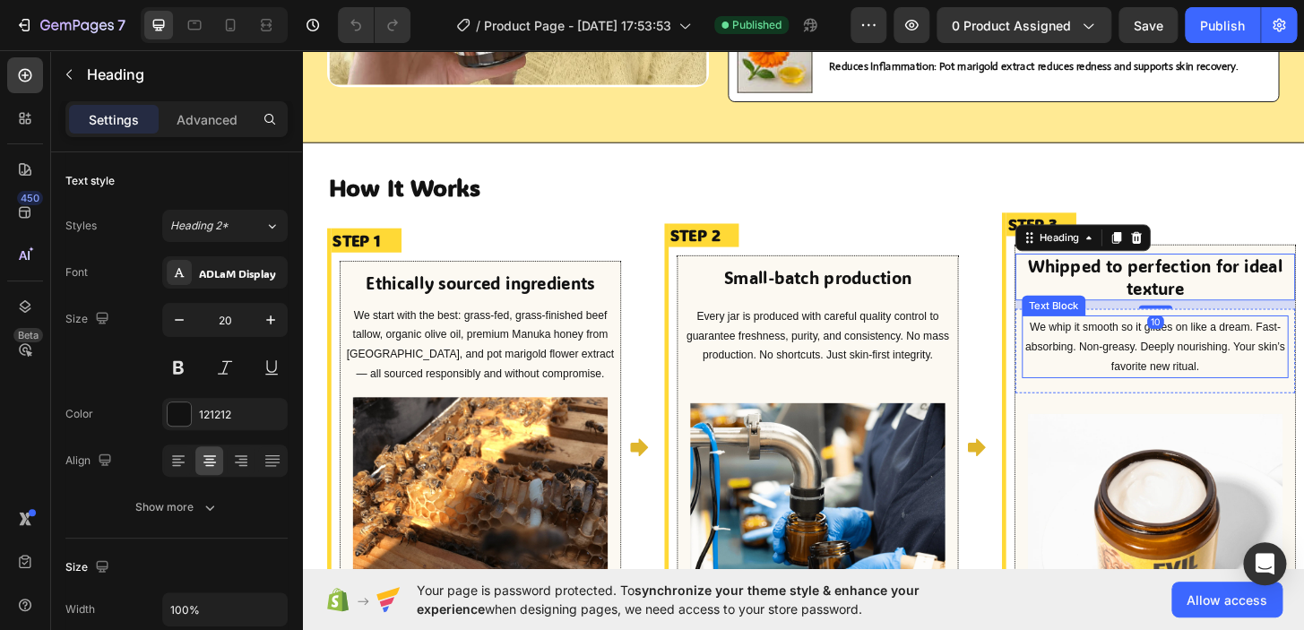
click at [1135, 358] on p "We whip it smooth so it glides on like a dream. Fast-absorbing. Non-greasy. Dee…" at bounding box center [1218, 367] width 282 height 63
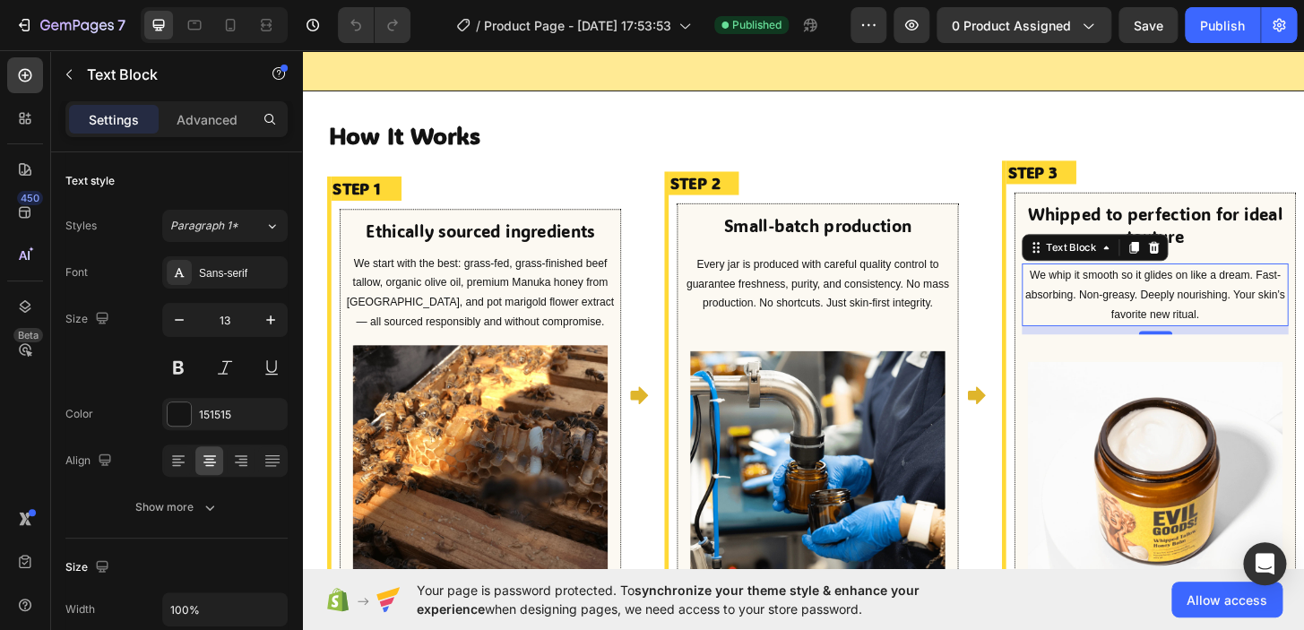
scroll to position [1267, 0]
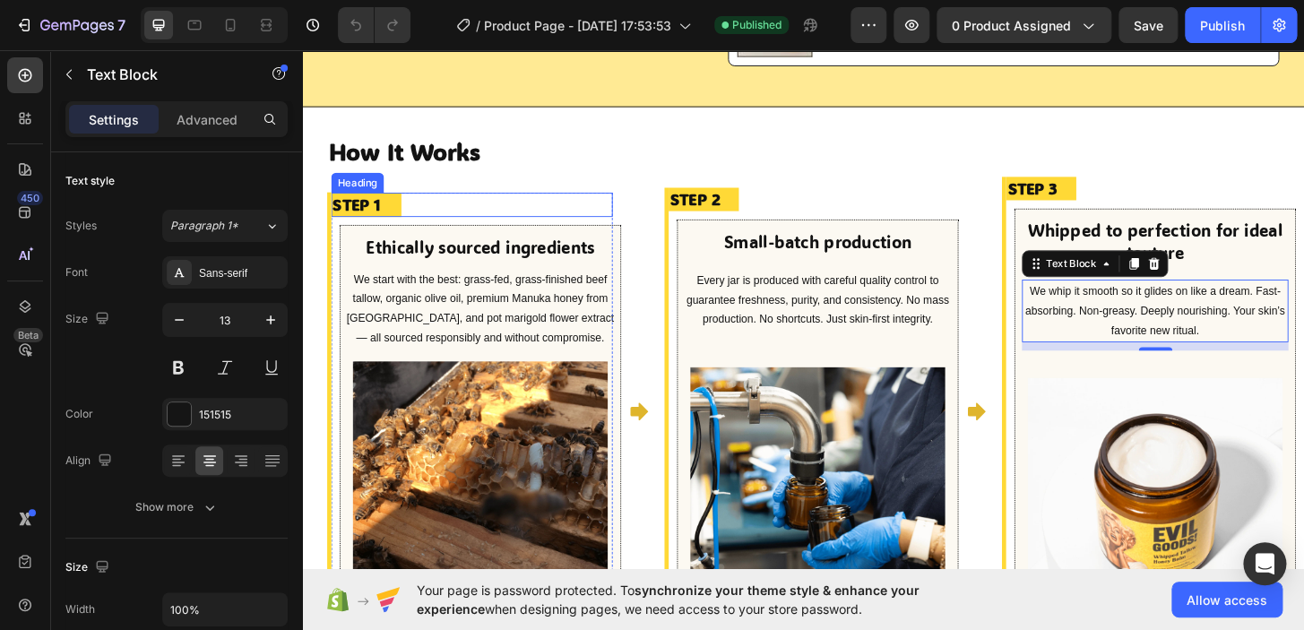
click at [610, 203] on div "STEP 1" at bounding box center [484, 216] width 302 height 26
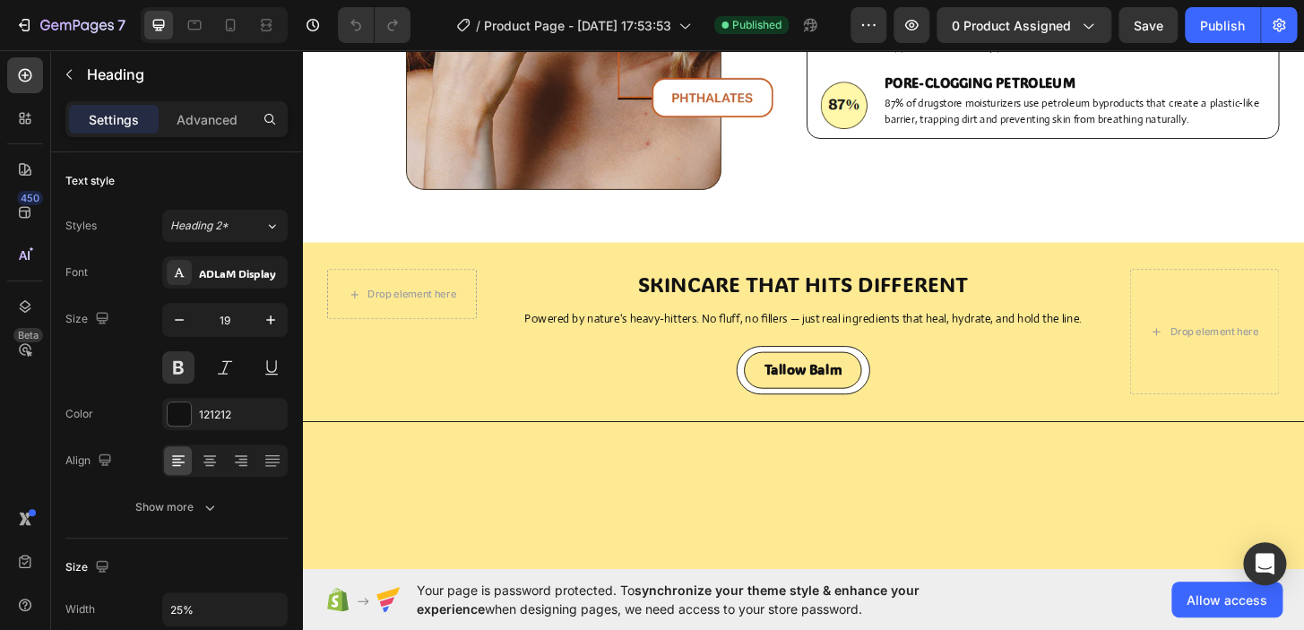
scroll to position [0, 0]
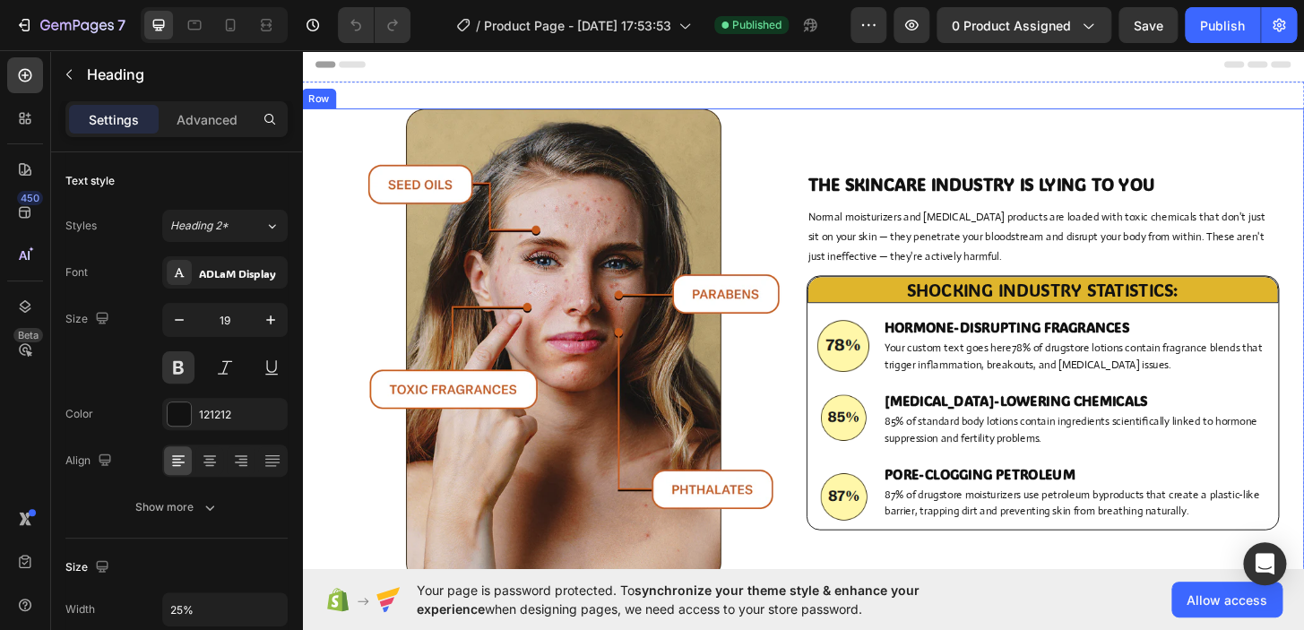
click at [859, 155] on div "THE SKINCARE INDUSTRY IS LYING TO YOU Heading Normal moisturizers and [MEDICAL_…" at bounding box center [1097, 373] width 507 height 521
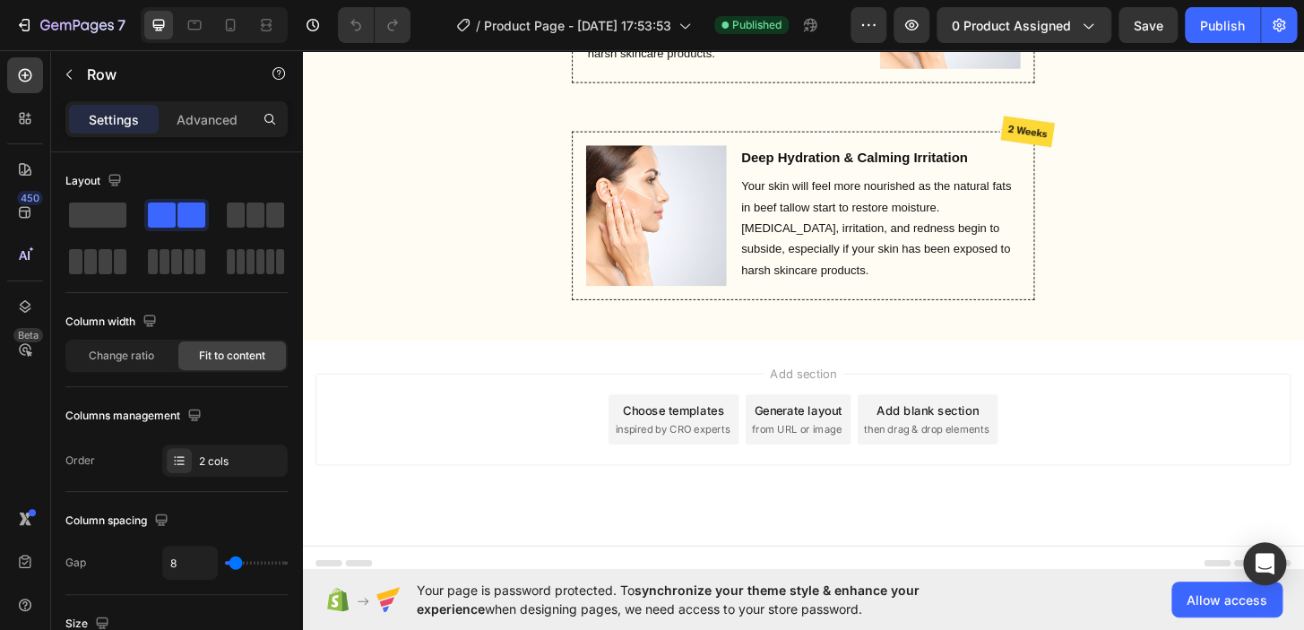
scroll to position [2941, 0]
